Goal: Check status: Check status

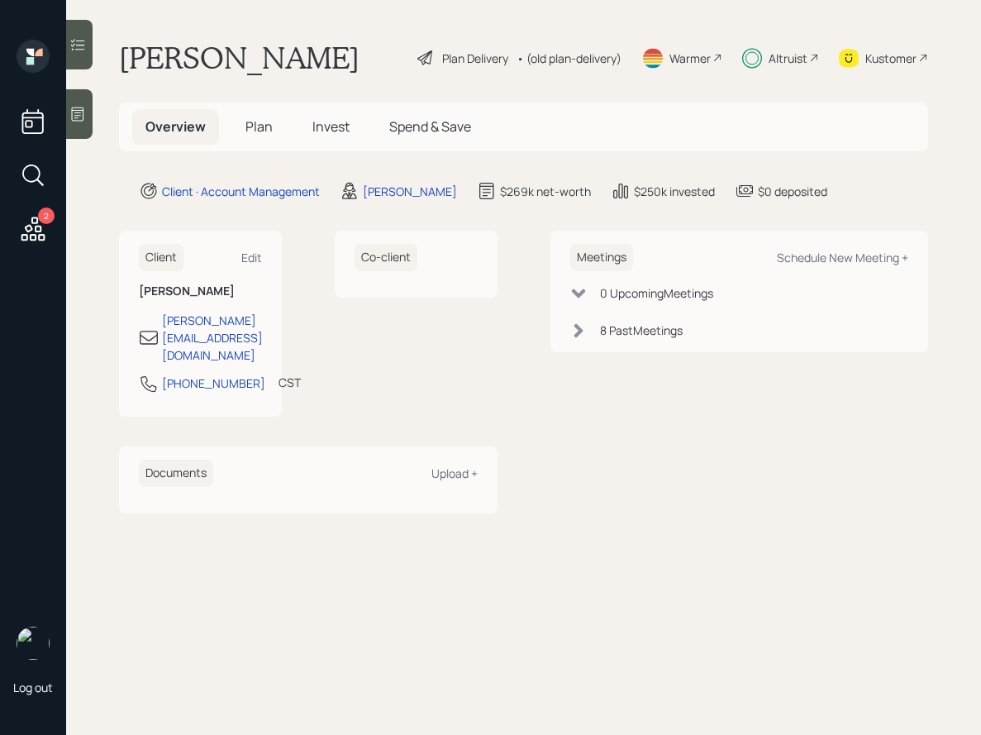
click at [320, 126] on span "Invest" at bounding box center [330, 126] width 37 height 18
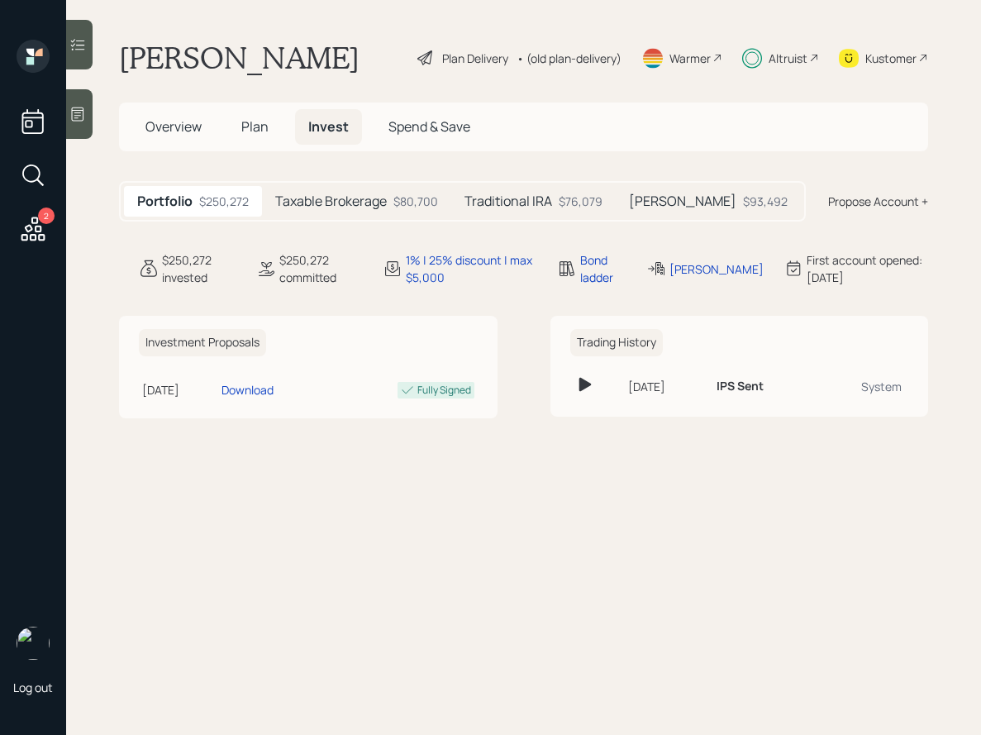
click at [87, 45] on div at bounding box center [79, 45] width 26 height 50
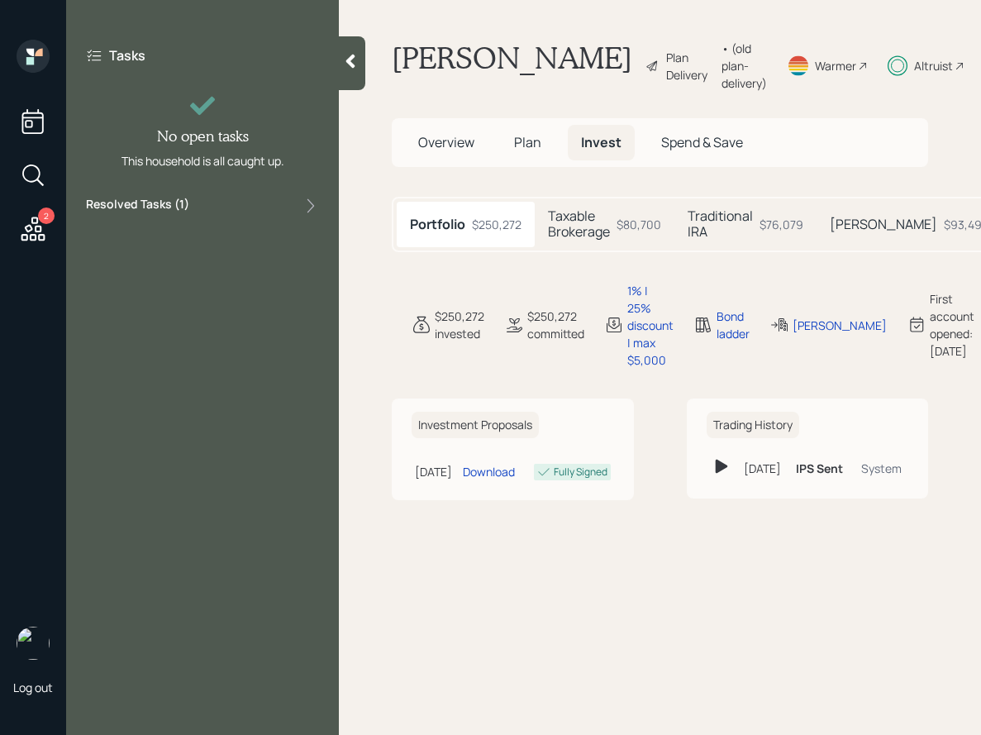
click at [178, 209] on label "Resolved Tasks ( 1 )" at bounding box center [137, 206] width 103 height 20
click at [352, 221] on main "[PERSON_NAME] Plan Delivery • (old plan-delivery) Warmer Altruist Kustomer Over…" at bounding box center [660, 367] width 642 height 735
click at [351, 65] on icon at bounding box center [350, 62] width 9 height 14
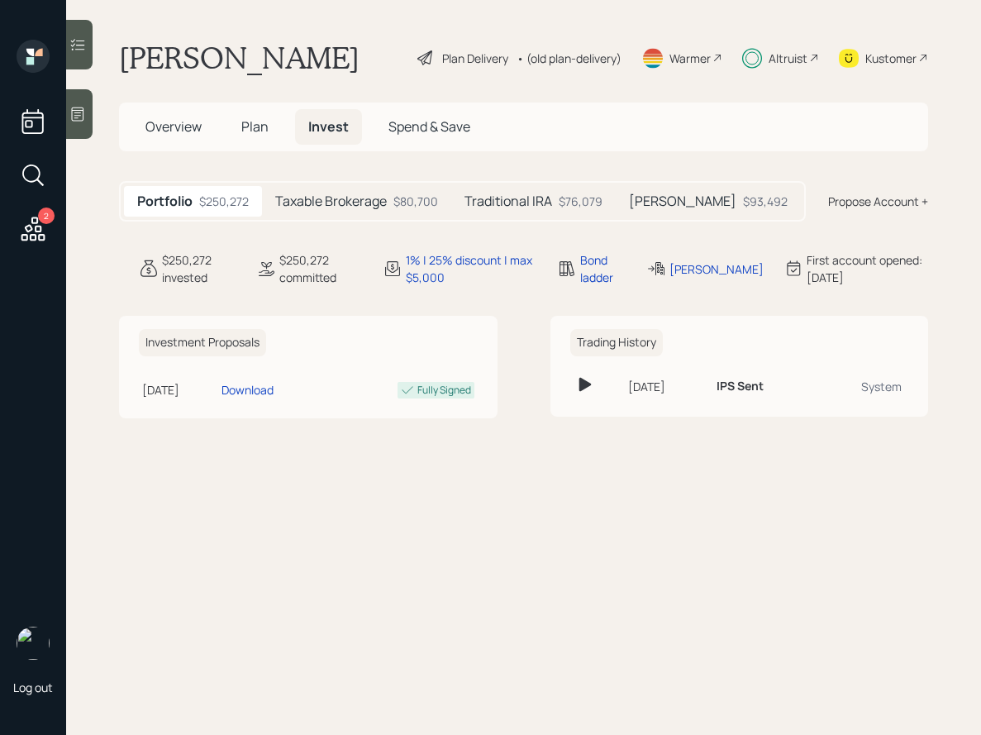
click at [258, 124] on span "Plan" at bounding box center [254, 126] width 27 height 18
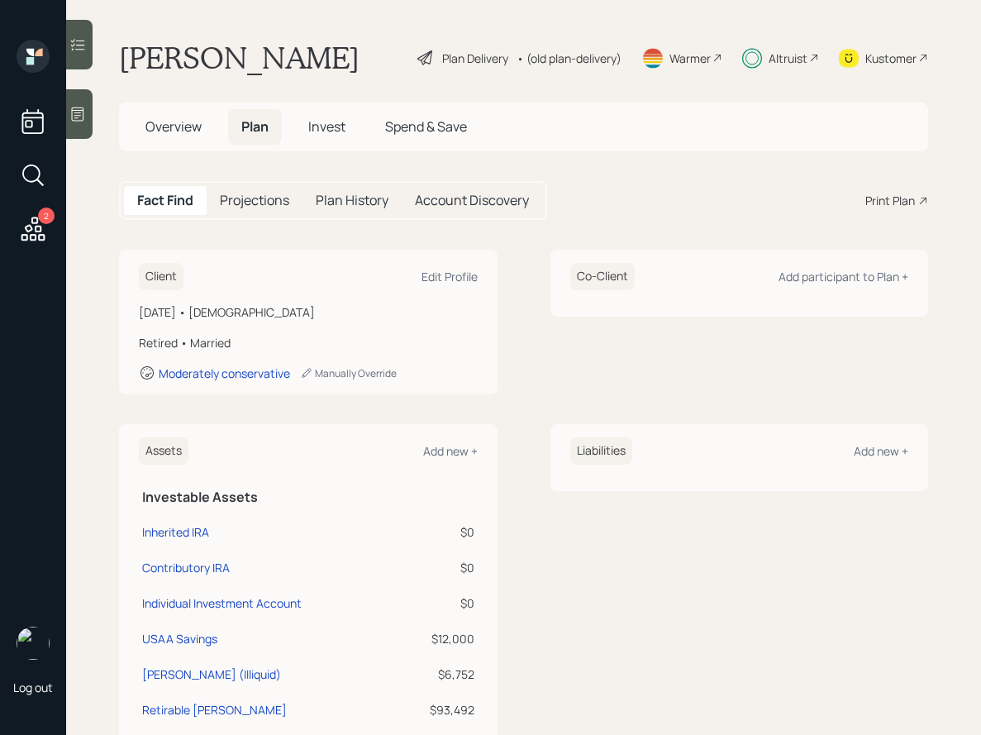
click at [326, 194] on h5 "Plan History" at bounding box center [352, 201] width 73 height 16
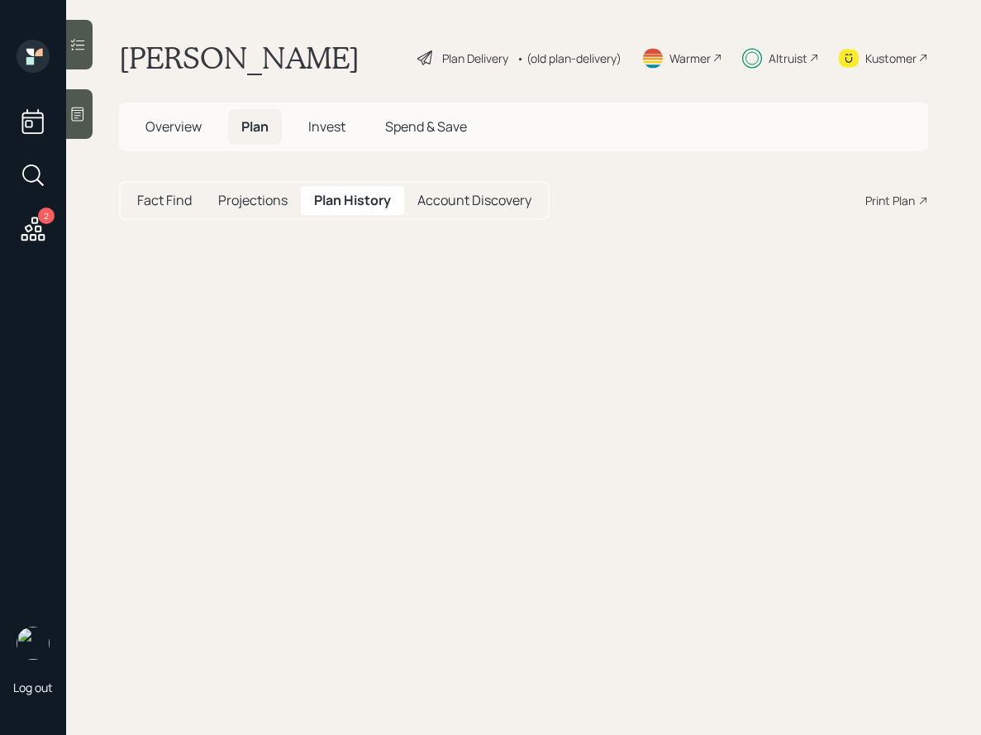
select select "e23a2b0a-6fcd-430f-98c7-a64fd6fff1e5"
select select "034b7dd9-c16d-4546-93fe-52ff6da259a8"
select select "4c44c45b-f98a-45bb-b6fe-ae5d39218987"
select select "8a151d6c-2f24-4e13-86de-6b2e66acda47"
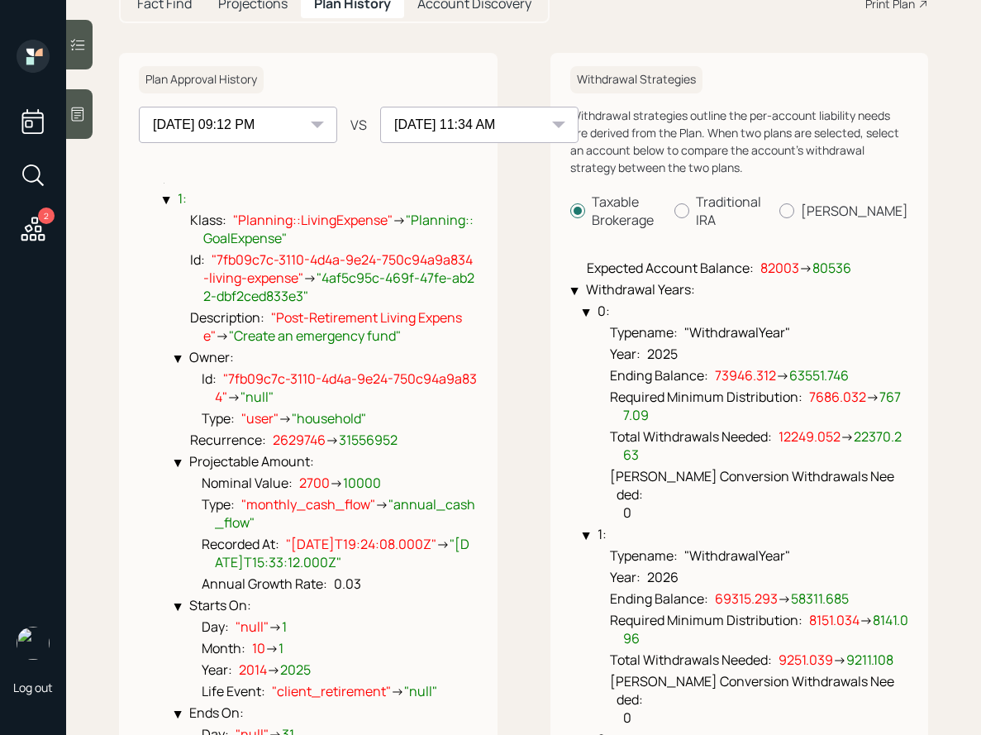
scroll to position [229, 0]
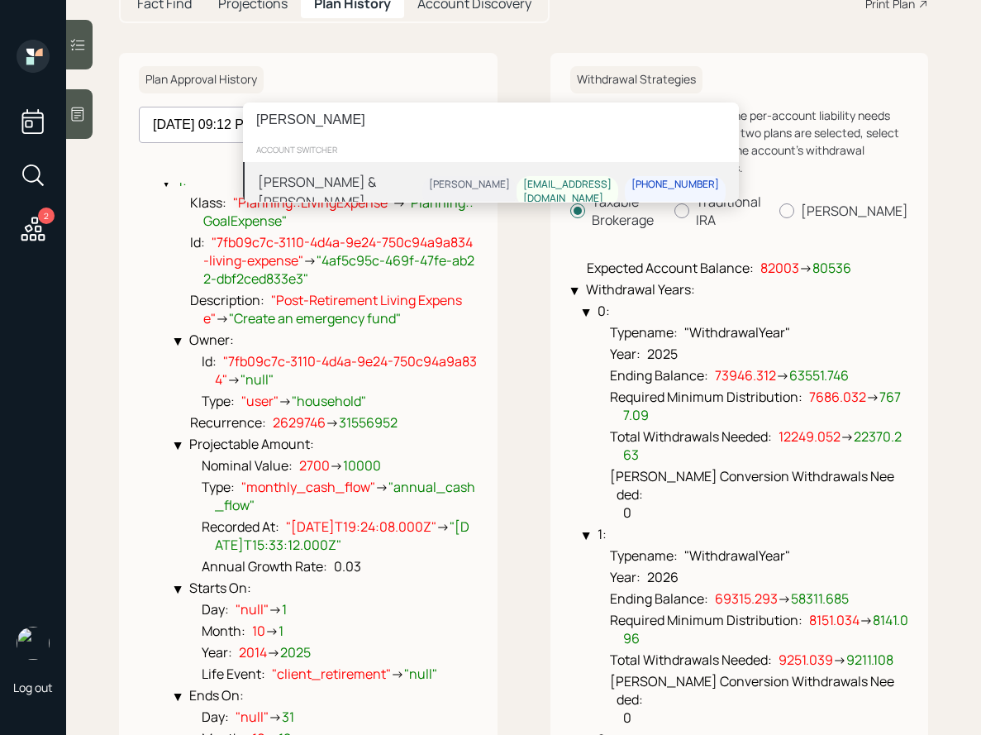
type input "[PERSON_NAME]"
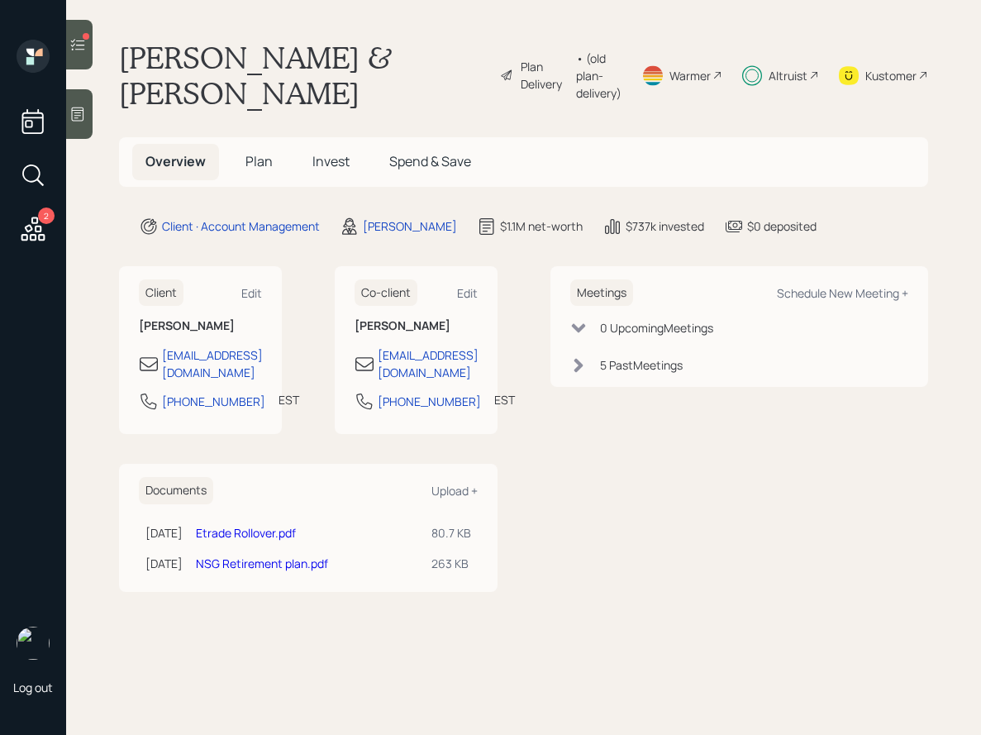
click at [74, 49] on icon at bounding box center [77, 44] width 17 height 17
